Goal: Check status: Check status

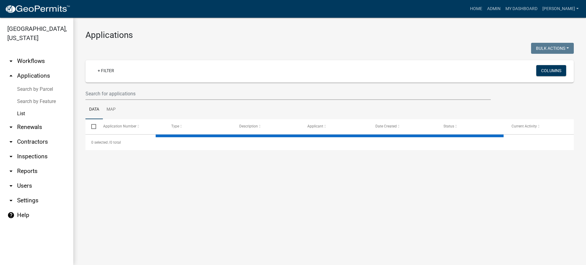
select select "3: 100"
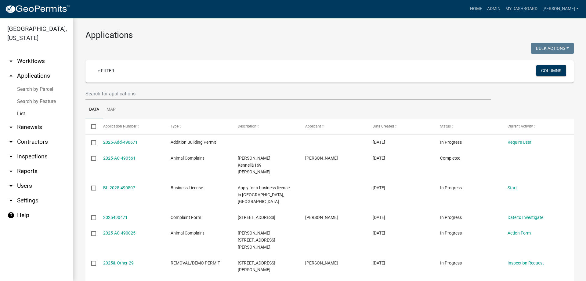
click at [26, 117] on link "List" at bounding box center [36, 113] width 73 height 12
click at [25, 115] on link "List" at bounding box center [36, 113] width 73 height 12
click at [29, 127] on link "arrow_drop_down Renewals" at bounding box center [36, 127] width 73 height 15
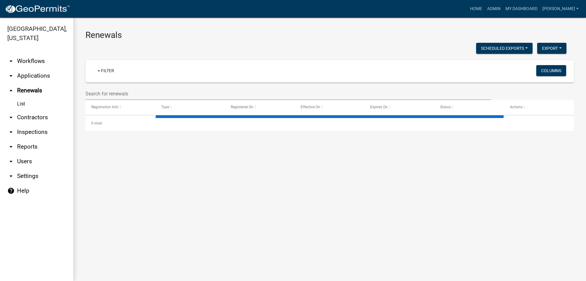
click at [33, 129] on link "arrow_drop_down Inspections" at bounding box center [36, 132] width 73 height 15
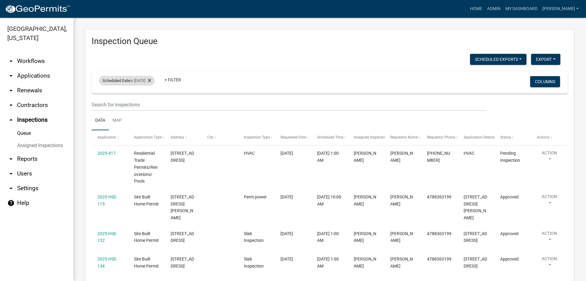
click at [148, 81] on div "Scheduled Date is [DATE]" at bounding box center [127, 81] width 56 height 10
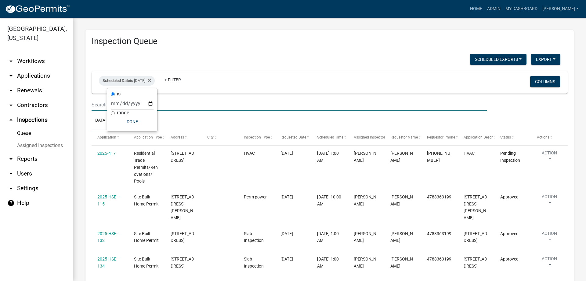
click at [392, 106] on input "text" at bounding box center [289, 104] width 395 height 13
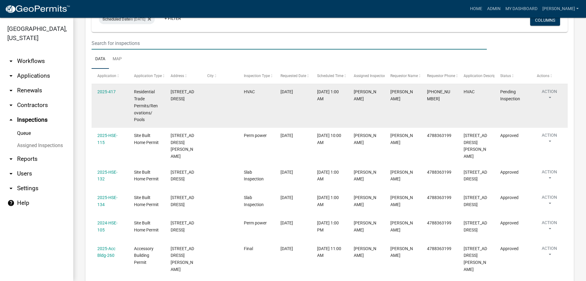
scroll to position [4, 0]
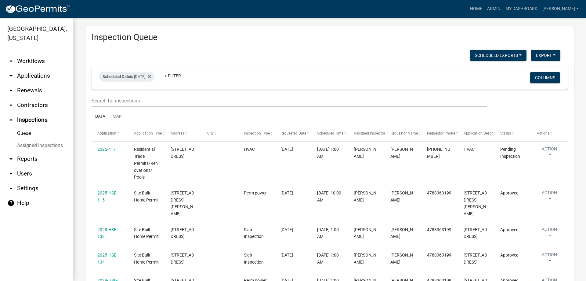
click at [326, 70] on div "Scheduled Date is [DATE] + Filter Columns" at bounding box center [329, 78] width 471 height 22
click at [130, 74] on div "Scheduled Date is [DATE]" at bounding box center [127, 77] width 56 height 10
click at [155, 101] on div "is [DATE] range Done" at bounding box center [132, 105] width 50 height 43
click at [153, 99] on input "[DATE]" at bounding box center [132, 99] width 43 height 13
type input "[DATE]"
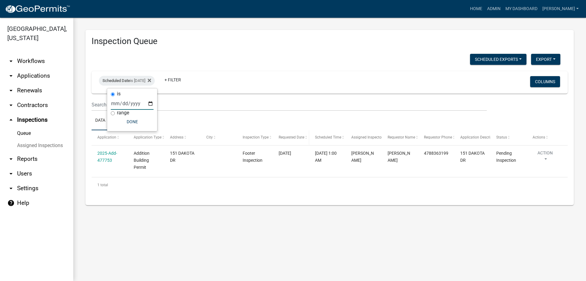
scroll to position [0, 0]
click at [141, 83] on div "Scheduled Date is [DATE]" at bounding box center [127, 81] width 56 height 10
click at [151, 82] on div "Scheduled Date is [DATE]" at bounding box center [127, 81] width 56 height 10
click at [150, 103] on input "[DATE]" at bounding box center [132, 103] width 43 height 13
type input "[DATE]"
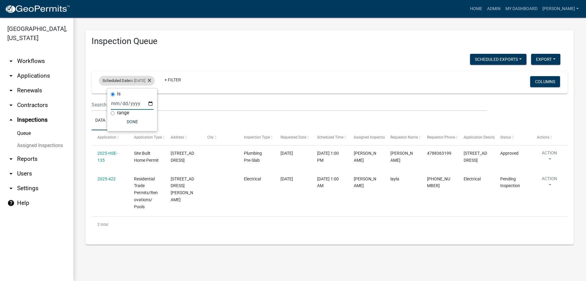
click at [126, 82] on span "Scheduled Date" at bounding box center [116, 80] width 27 height 5
click at [135, 82] on div "Scheduled Date is [DATE]" at bounding box center [127, 81] width 56 height 10
click at [150, 105] on input "[DATE]" at bounding box center [132, 103] width 43 height 13
type input "[DATE]"
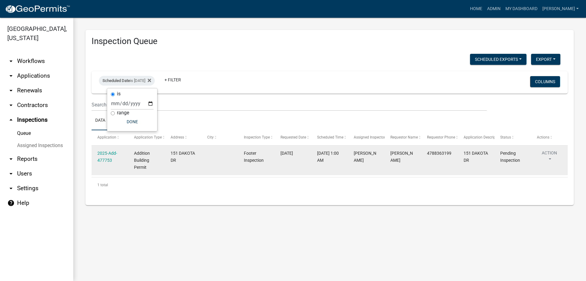
click at [184, 159] on div "151 DAKOTA DR" at bounding box center [183, 157] width 25 height 14
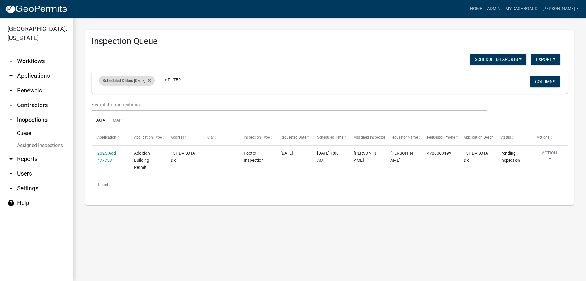
click at [150, 83] on div "Scheduled Date is [DATE]" at bounding box center [127, 81] width 56 height 10
click at [153, 103] on input "[DATE]" at bounding box center [132, 103] width 43 height 13
type input "[DATE]"
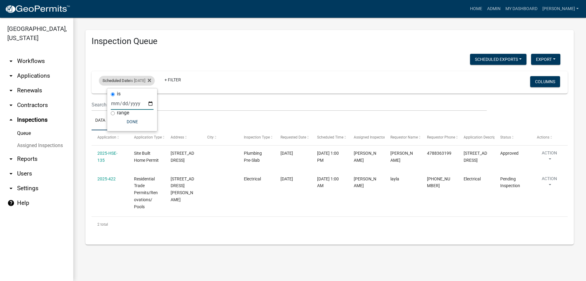
click at [140, 82] on div "Scheduled Date is [DATE]" at bounding box center [127, 81] width 56 height 10
click at [151, 103] on input "[DATE]" at bounding box center [132, 103] width 43 height 13
type input "[DATE]"
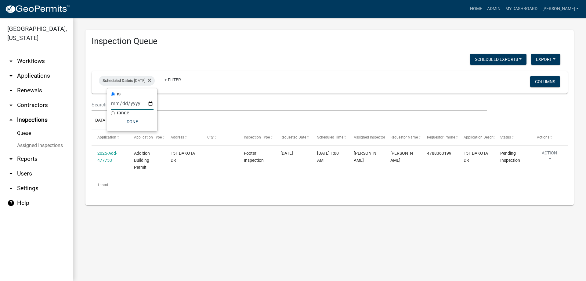
click at [139, 75] on div "Scheduled Date is [DATE] + Filter" at bounding box center [251, 82] width 314 height 16
click at [139, 78] on div "Scheduled Date is [DATE]" at bounding box center [127, 81] width 56 height 10
click at [150, 102] on input "[DATE]" at bounding box center [132, 103] width 43 height 13
type input "[DATE]"
click at [272, 195] on div at bounding box center [330, 191] width 348 height 6
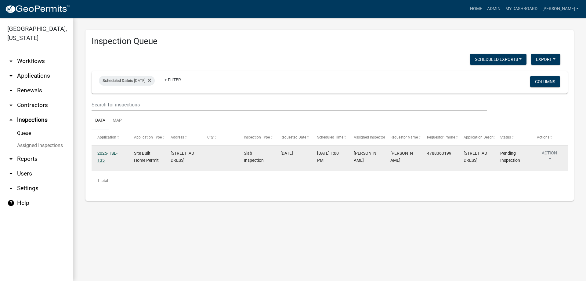
click at [109, 153] on link "2025-HSE-135" at bounding box center [107, 157] width 20 height 12
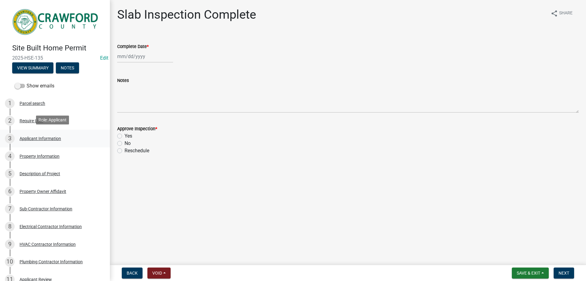
click at [56, 136] on div "Applicant Information" at bounding box center [41, 138] width 42 height 4
